Goal: Feedback & Contribution: Leave review/rating

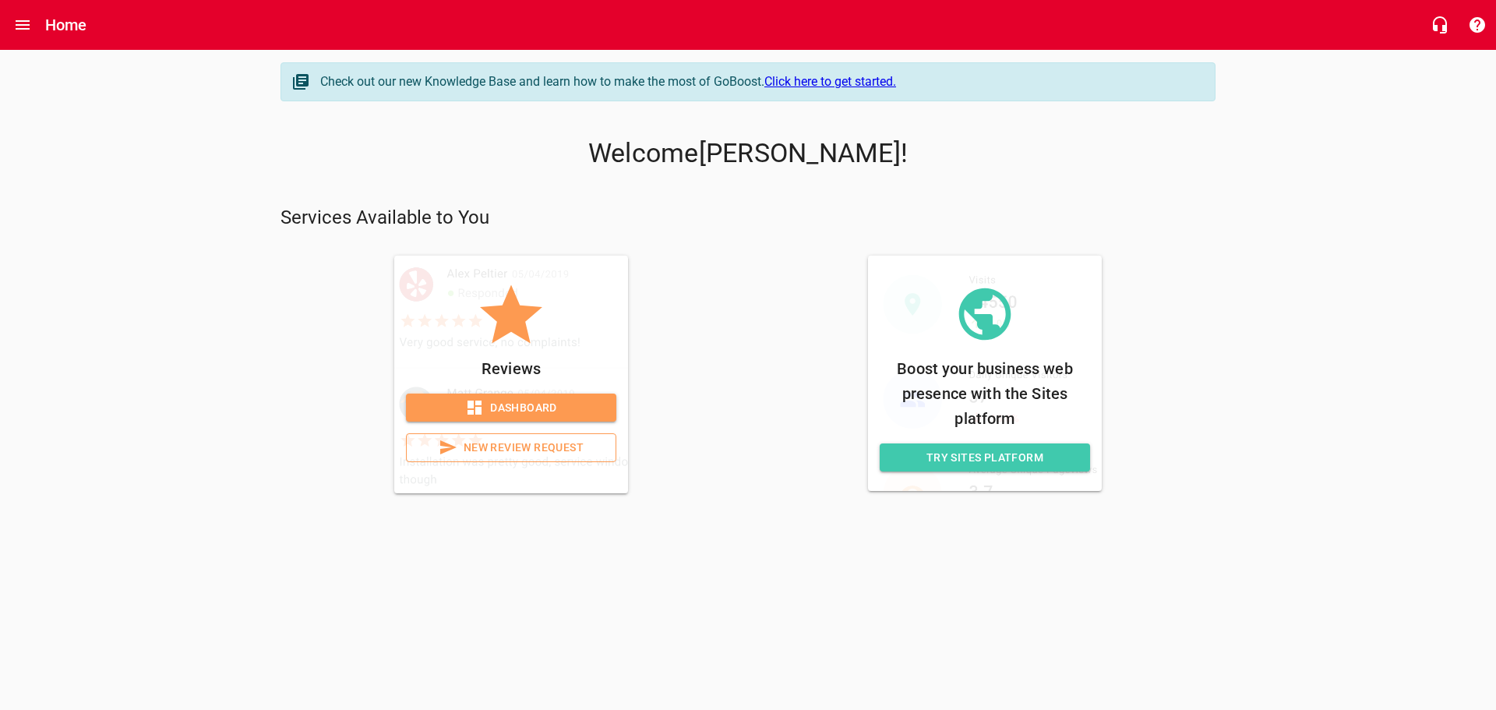
drag, startPoint x: 457, startPoint y: 452, endPoint x: 449, endPoint y: 453, distance: 7.9
click at [457, 452] on icon at bounding box center [448, 447] width 19 height 19
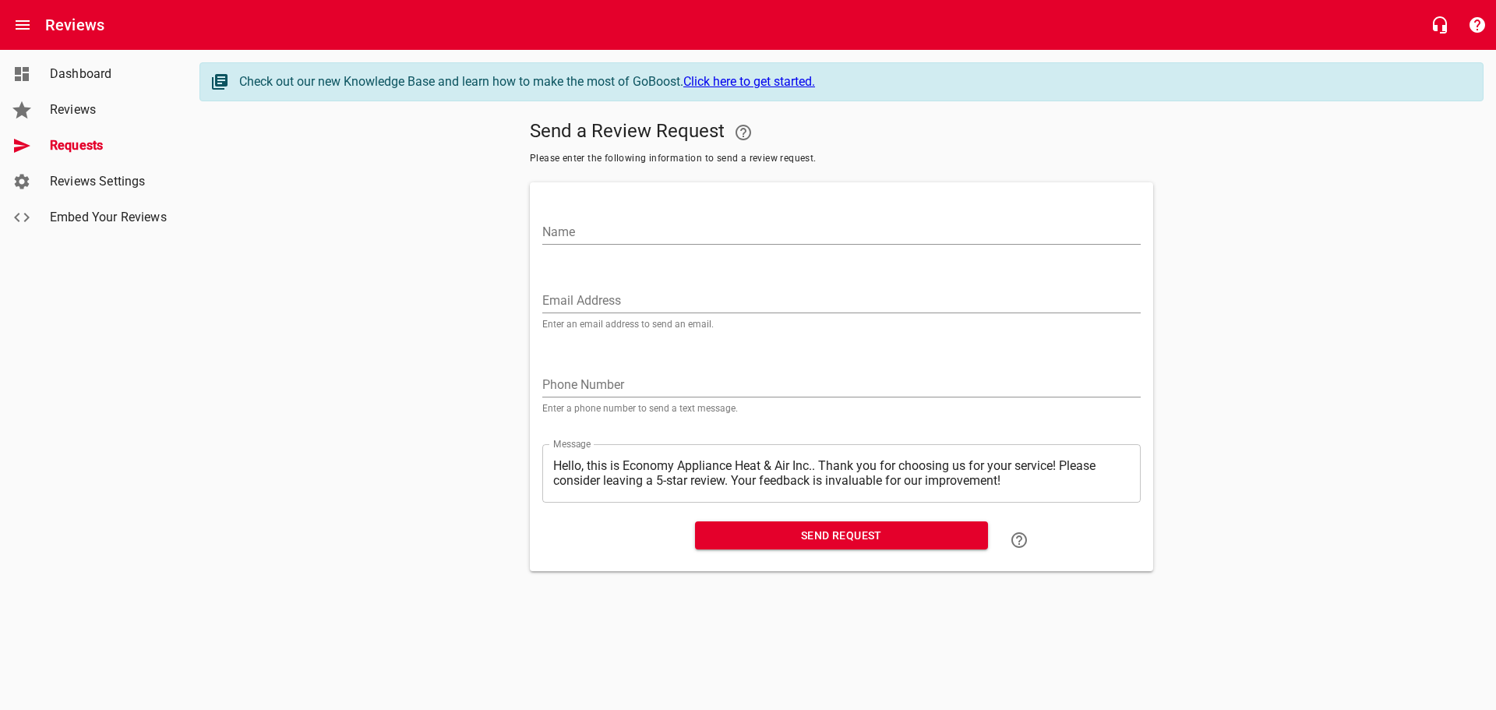
click at [781, 225] on input "Name" at bounding box center [841, 232] width 598 height 25
paste input "[PERSON_NAME]"
type input "[PERSON_NAME]"
click at [603, 293] on input "Email Address" at bounding box center [841, 300] width 598 height 25
paste input "[EMAIL_ADDRESS][DOMAIN_NAME]"
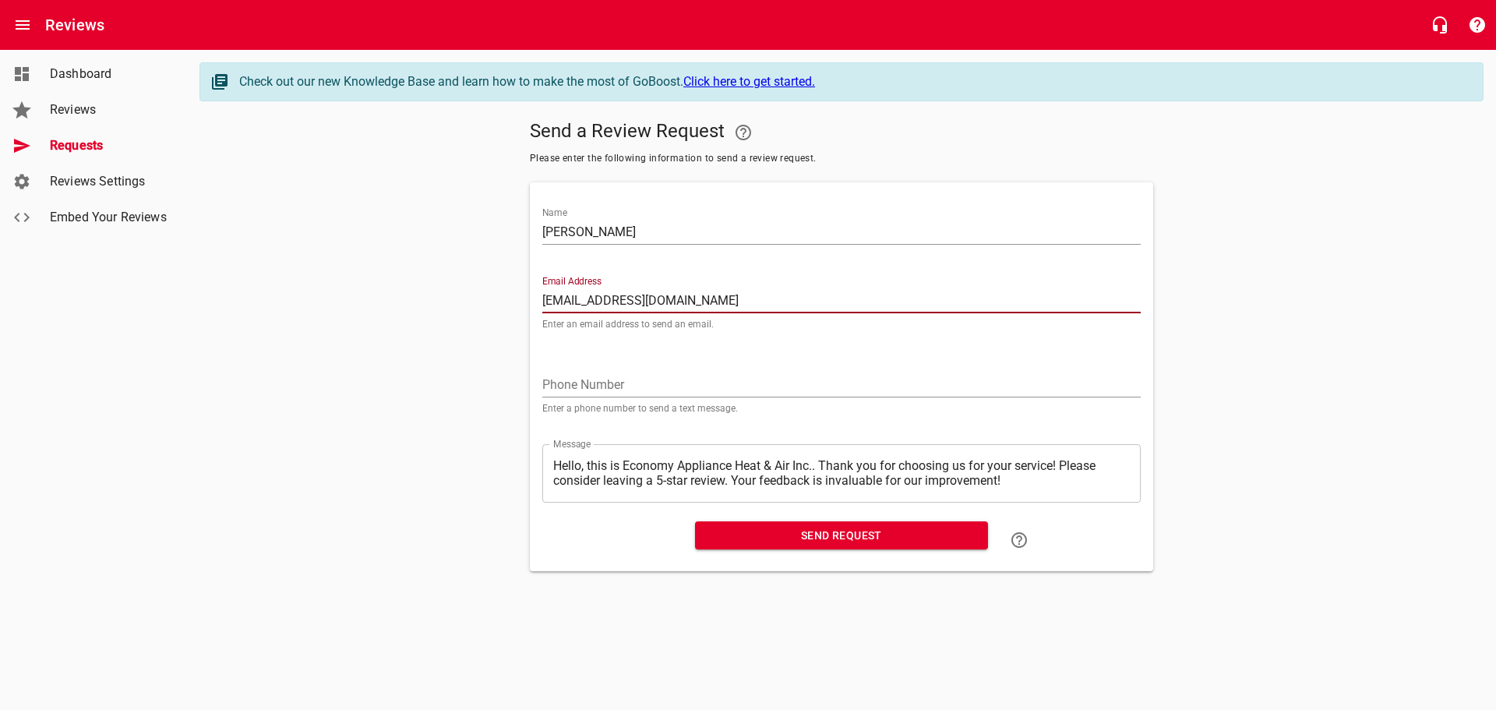
type input "[EMAIL_ADDRESS][DOMAIN_NAME]"
click at [739, 534] on span "Send Request" at bounding box center [841, 535] width 268 height 19
